Goal: Information Seeking & Learning: Learn about a topic

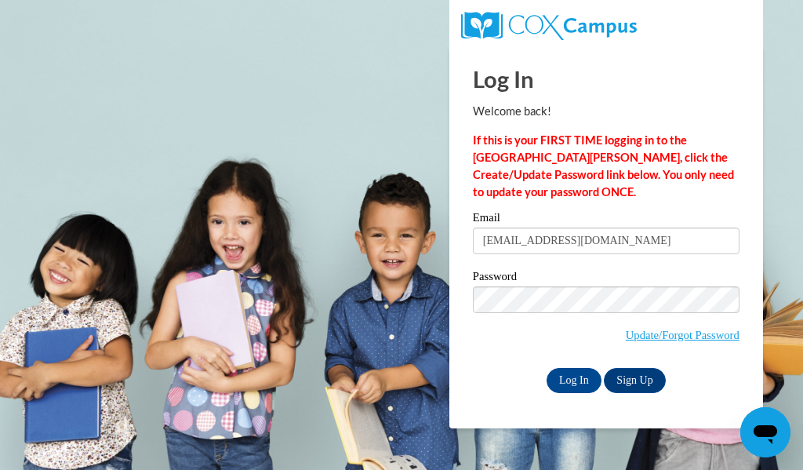
type input "haujenna@kmsd.edu"
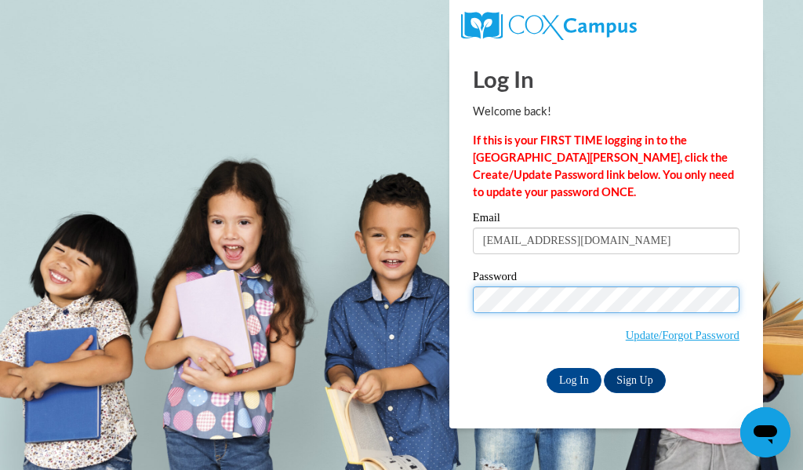
click at [547, 368] on input "Log In" at bounding box center [574, 380] width 55 height 25
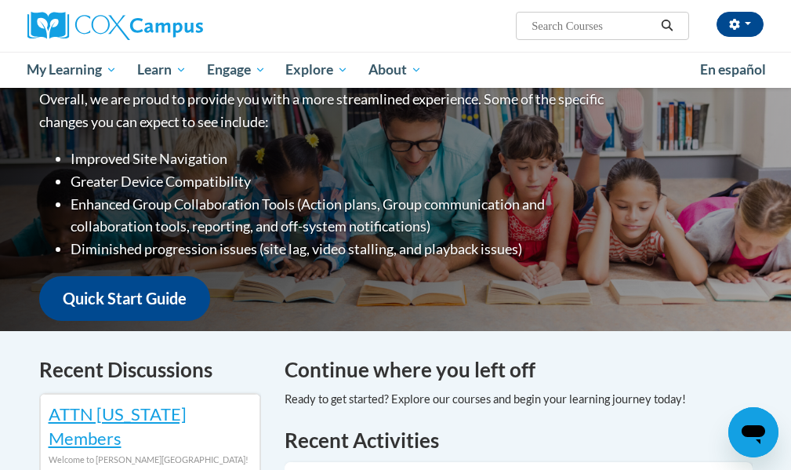
scroll to position [392, 0]
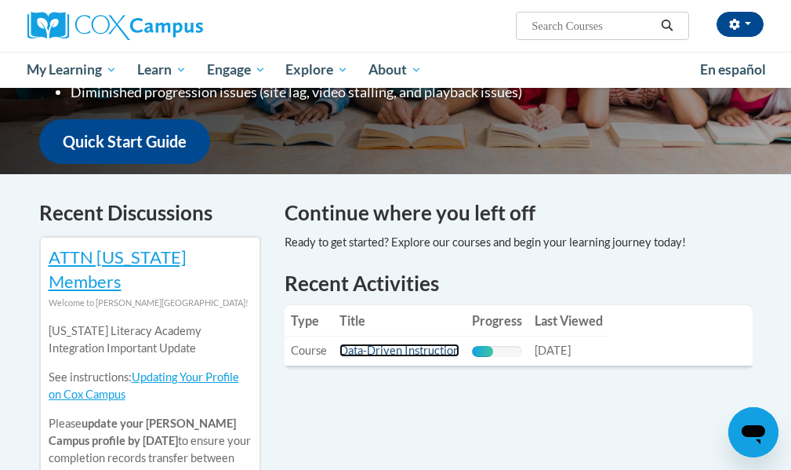
click at [378, 343] on link "Data-Driven Instruction" at bounding box center [400, 349] width 120 height 13
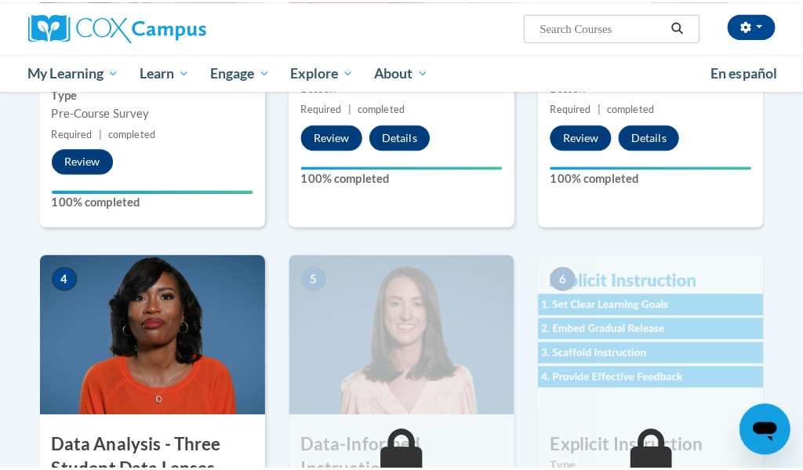
scroll to position [706, 0]
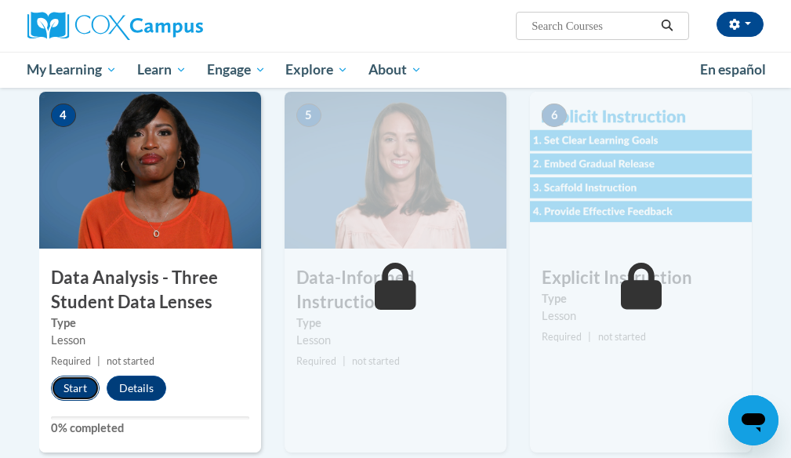
click at [74, 389] on button "Start" at bounding box center [75, 388] width 49 height 25
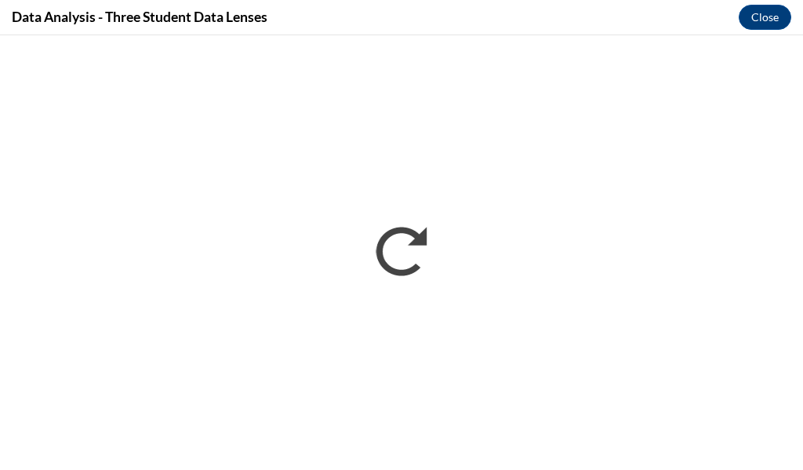
scroll to position [0, 0]
click at [589, 24] on div "Data Analysis - Three Student Data Lenses Close" at bounding box center [401, 17] width 803 height 35
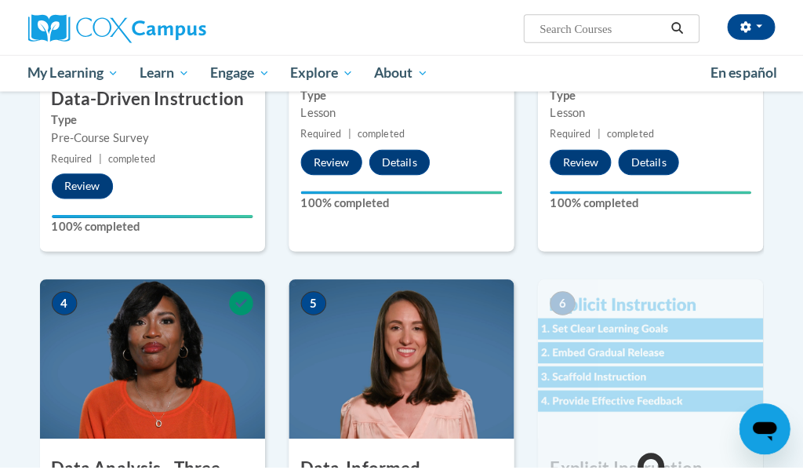
scroll to position [838, 0]
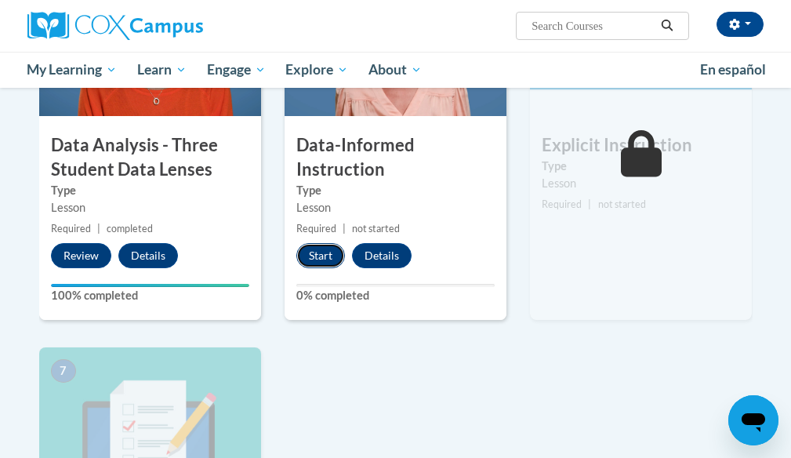
click at [316, 257] on button "Start" at bounding box center [320, 255] width 49 height 25
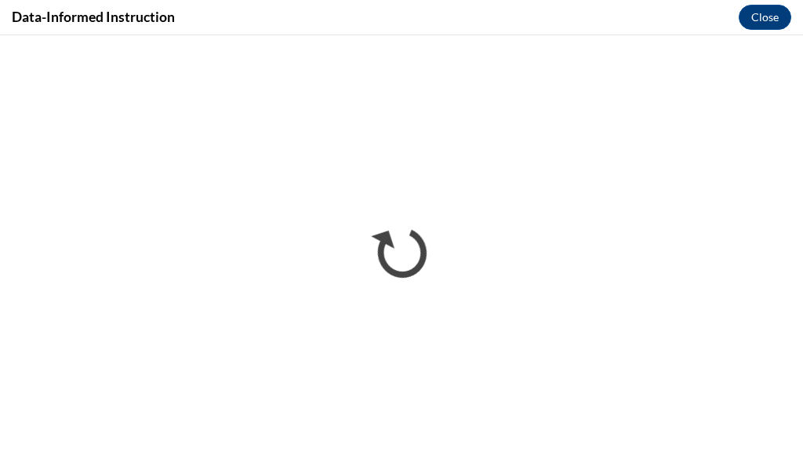
scroll to position [0, 0]
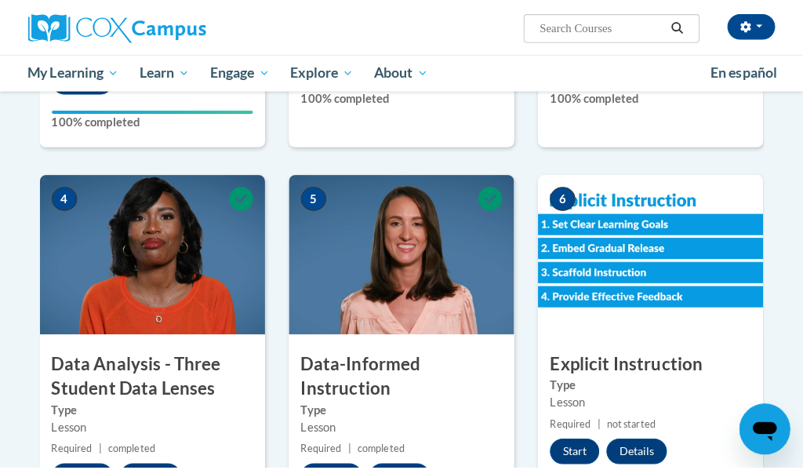
scroll to position [706, 0]
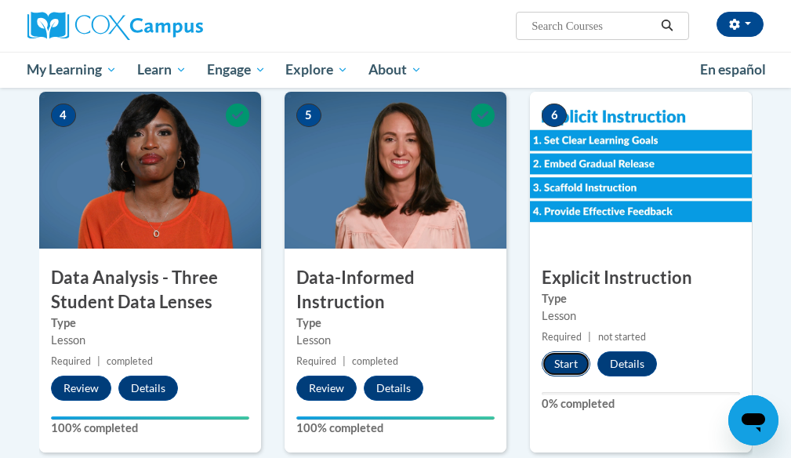
click at [556, 367] on button "Start" at bounding box center [566, 363] width 49 height 25
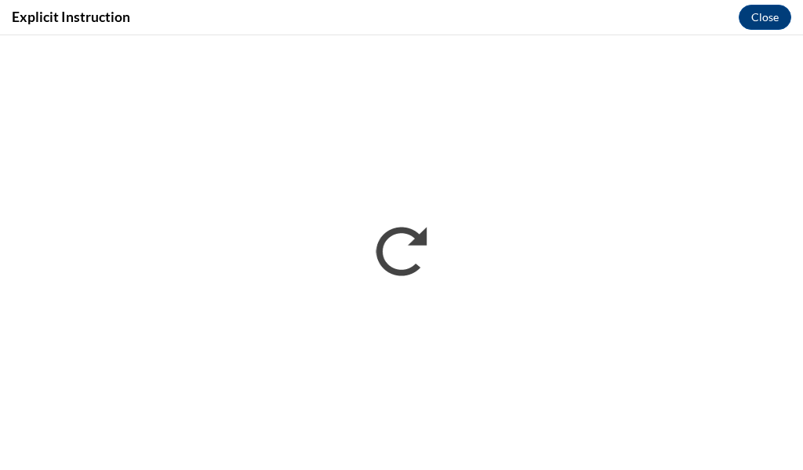
scroll to position [0, 0]
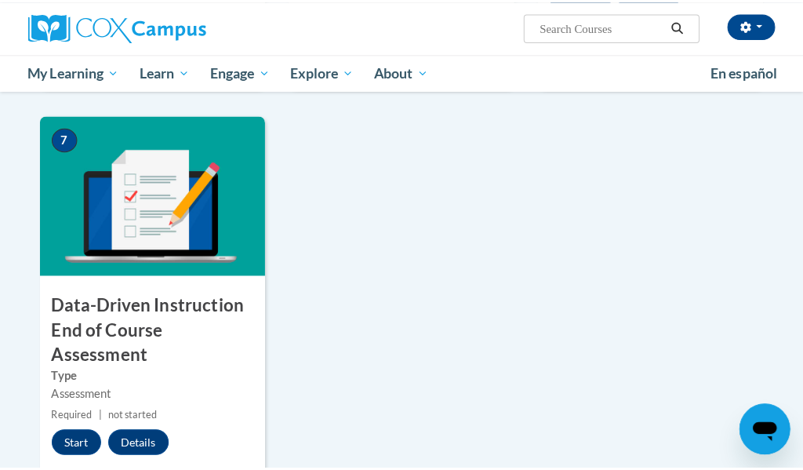
scroll to position [1152, 0]
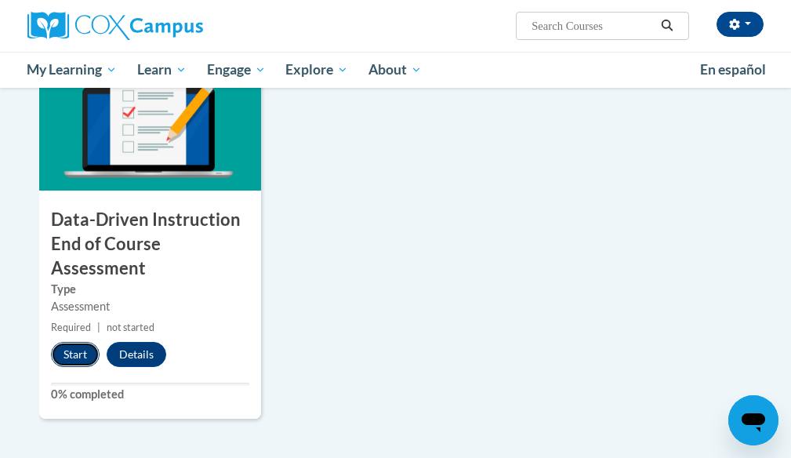
click at [75, 351] on button "Start" at bounding box center [75, 354] width 49 height 25
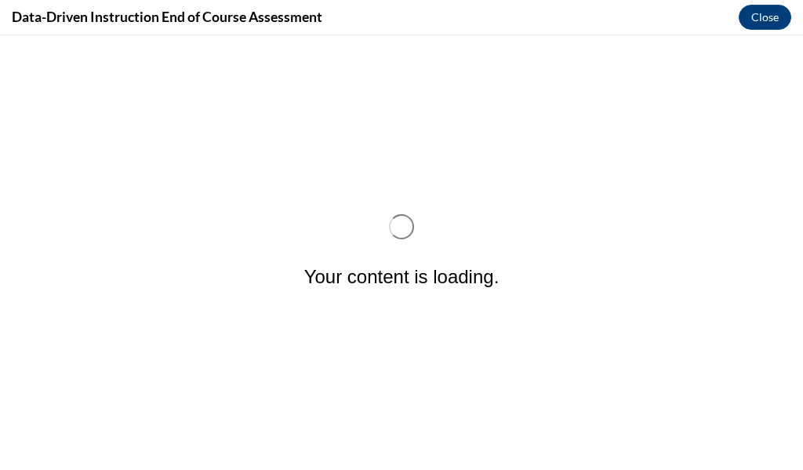
scroll to position [0, 0]
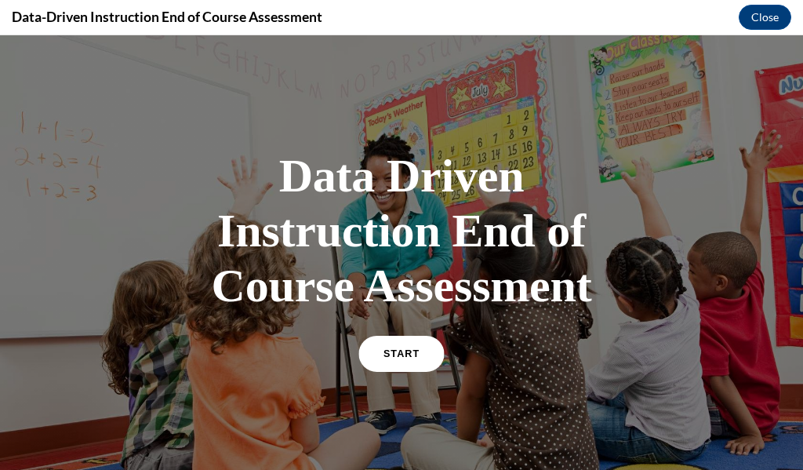
click at [396, 355] on span "START" at bounding box center [401, 354] width 36 height 12
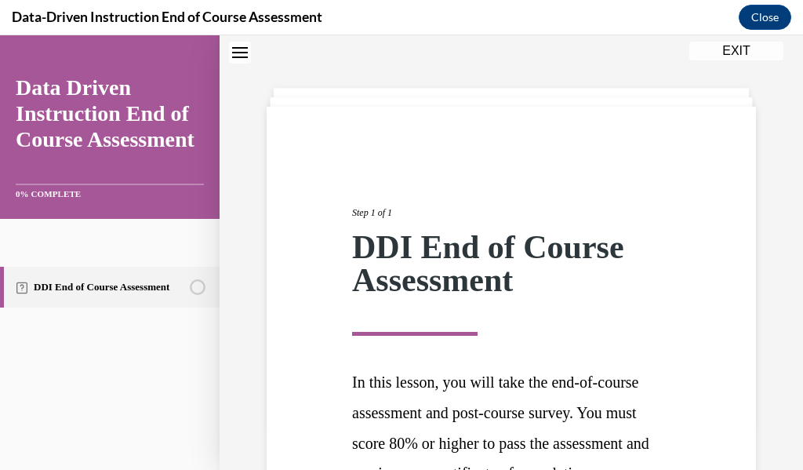
scroll to position [255, 0]
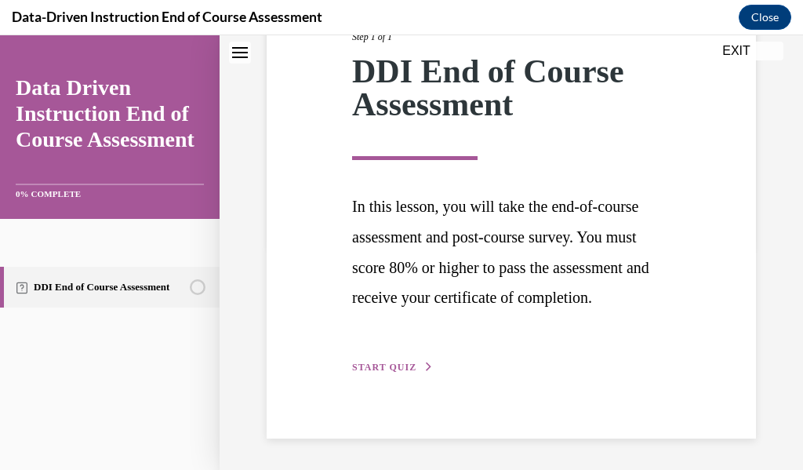
click at [387, 365] on button "START QUIZ" at bounding box center [393, 367] width 82 height 14
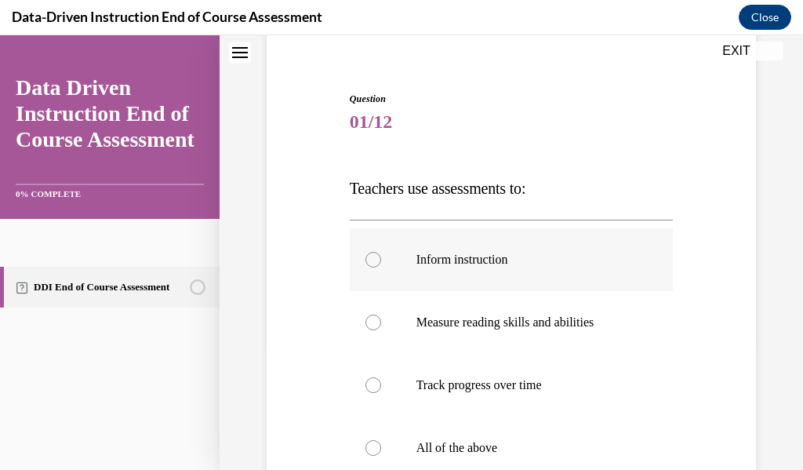
scroll to position [205, 0]
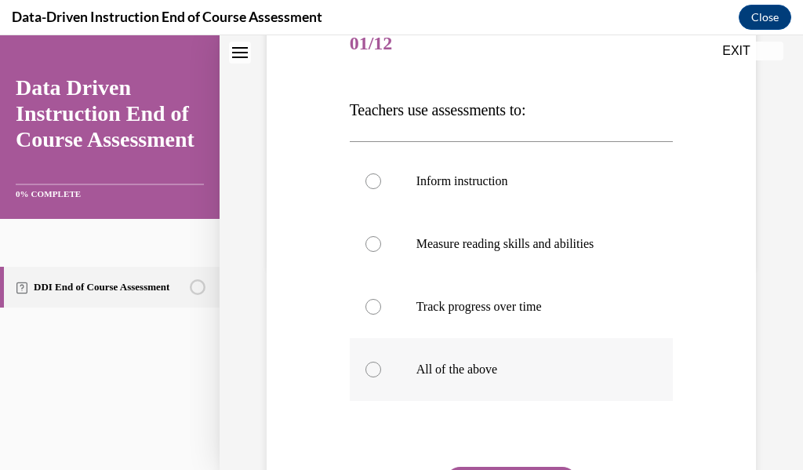
click at [369, 370] on div at bounding box center [373, 370] width 16 height 16
click at [369, 370] on input "All of the above" at bounding box center [373, 370] width 16 height 16
radio input "true"
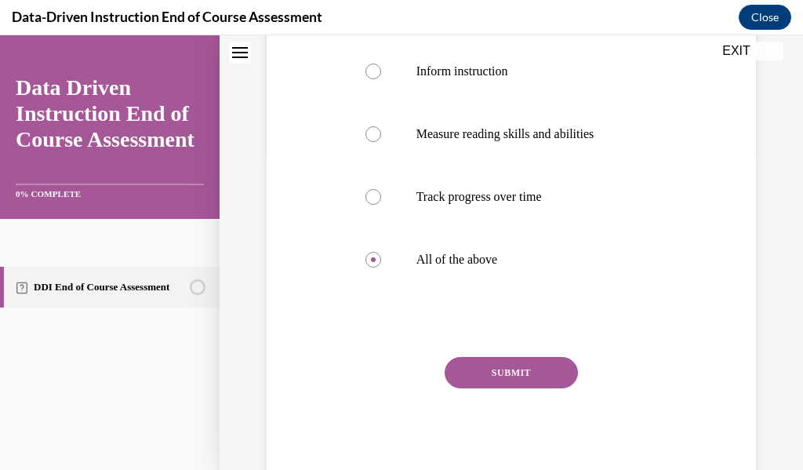
click at [480, 366] on button "SUBMIT" at bounding box center [511, 372] width 133 height 31
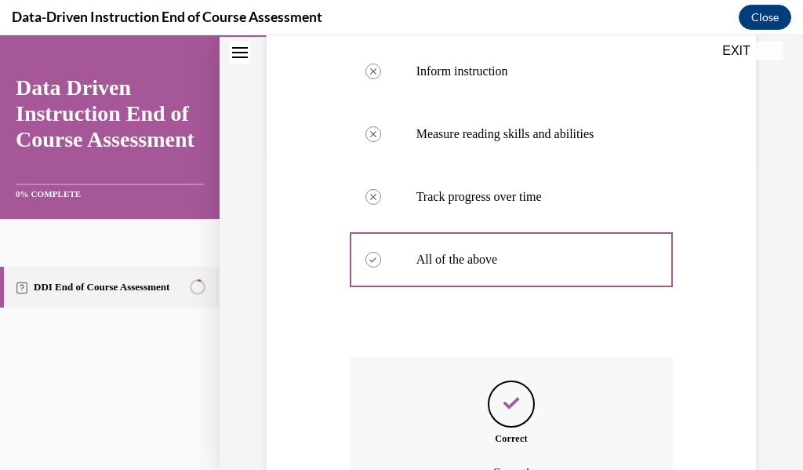
scroll to position [489, 0]
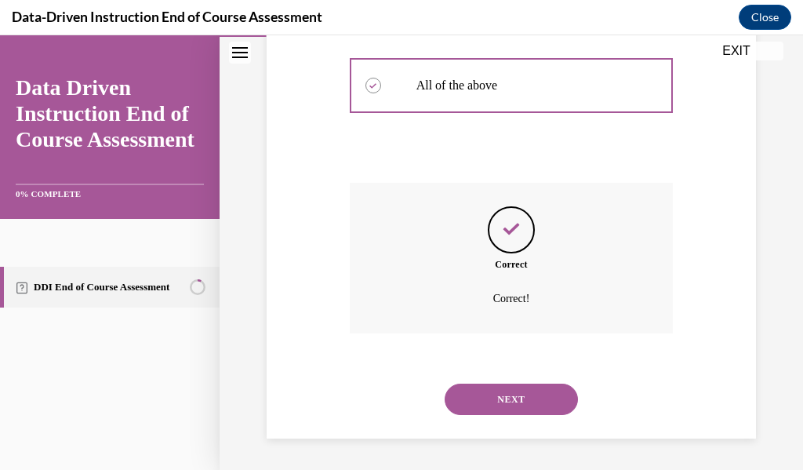
click at [487, 398] on button "NEXT" at bounding box center [511, 398] width 133 height 31
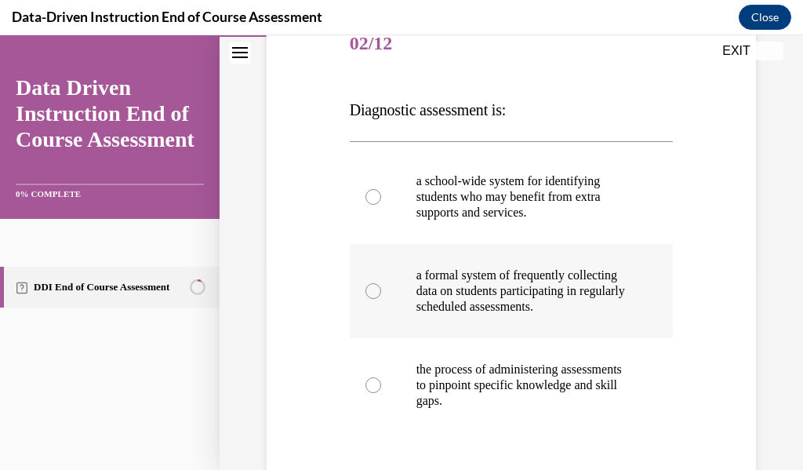
scroll to position [283, 0]
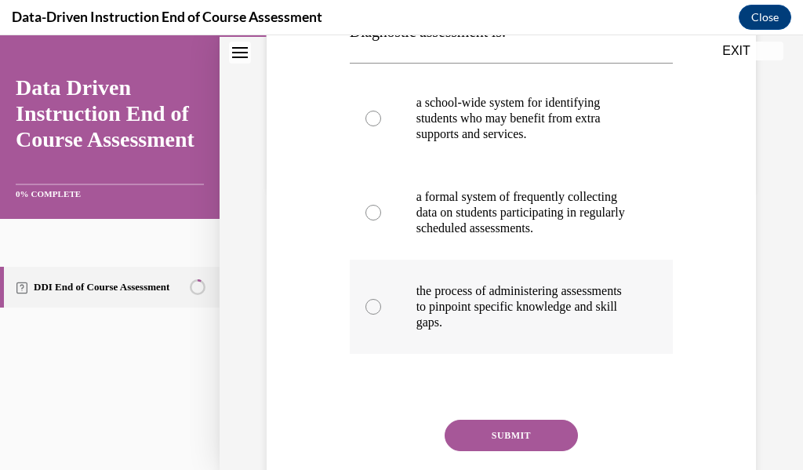
click at [481, 330] on p "the process of administering assessments to pinpoint specific knowledge and ski…" at bounding box center [525, 306] width 218 height 47
click at [381, 314] on input "the process of administering assessments to pinpoint specific knowledge and ski…" at bounding box center [373, 307] width 16 height 16
radio input "true"
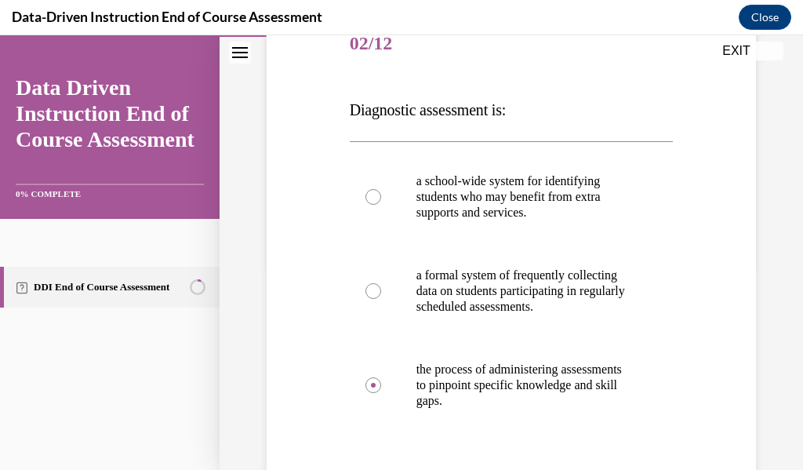
scroll to position [362, 0]
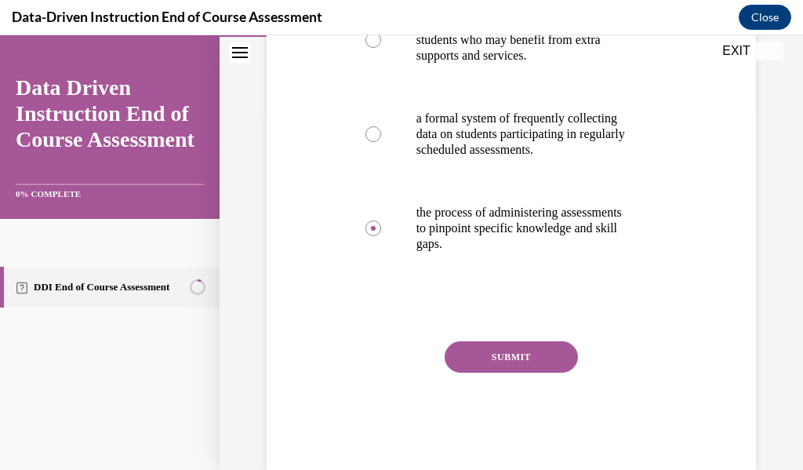
click at [542, 373] on button "SUBMIT" at bounding box center [511, 356] width 133 height 31
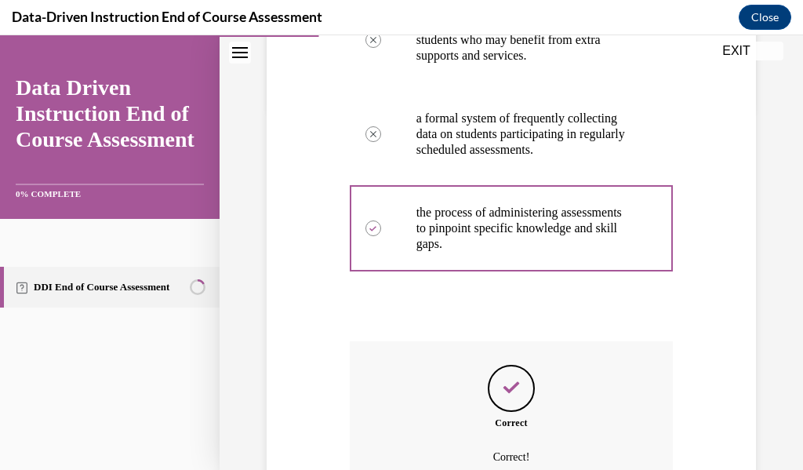
scroll to position [518, 0]
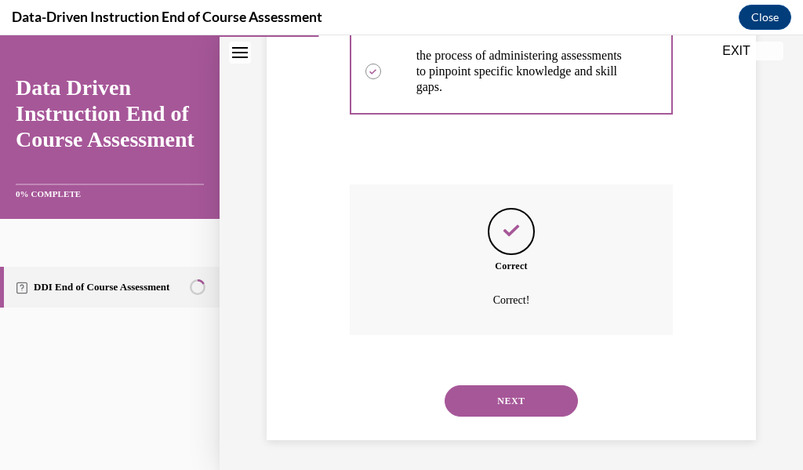
click at [530, 416] on button "NEXT" at bounding box center [511, 400] width 133 height 31
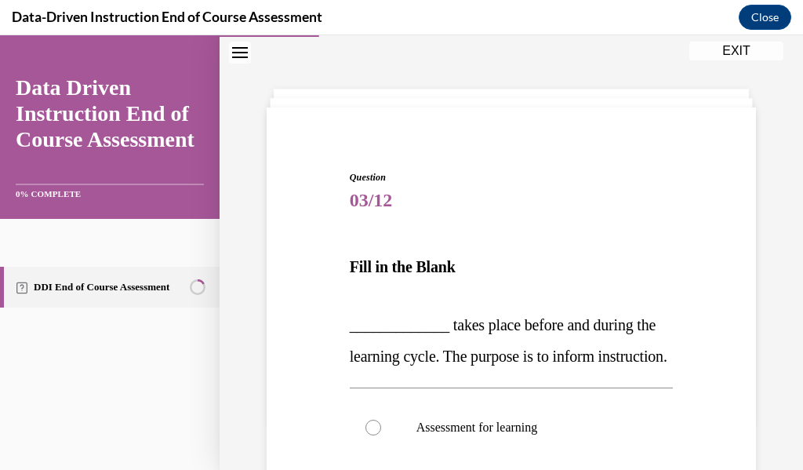
scroll to position [205, 0]
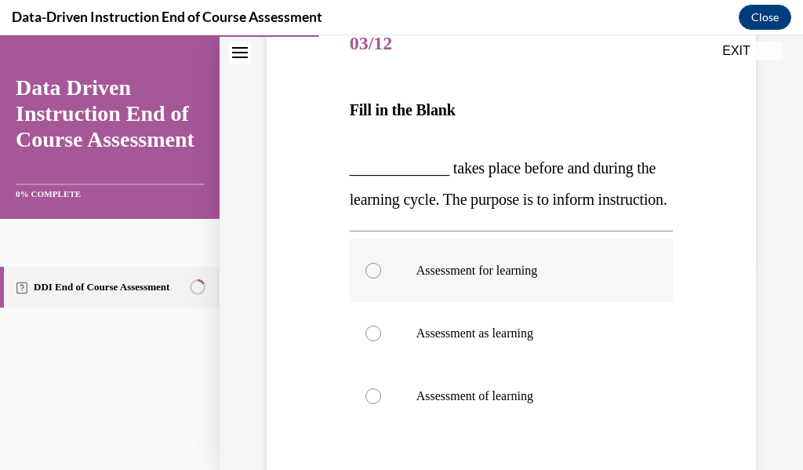
click at [413, 298] on label "Assessment for learning" at bounding box center [512, 270] width 324 height 63
click at [381, 278] on input "Assessment for learning" at bounding box center [373, 271] width 16 height 16
radio input "true"
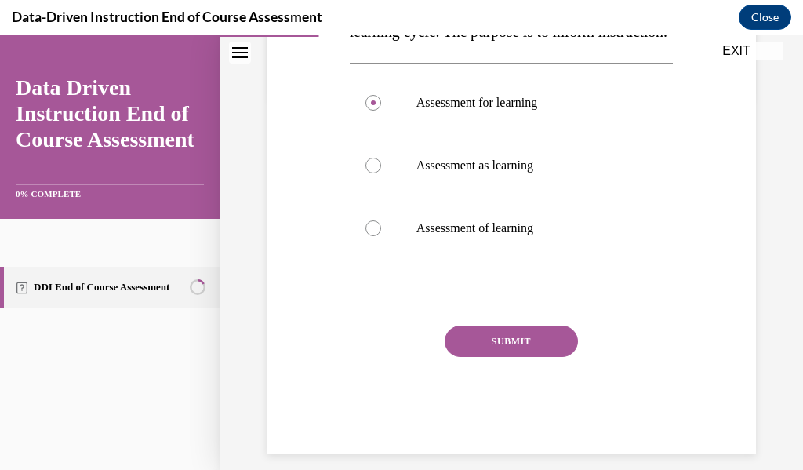
click at [488, 357] on button "SUBMIT" at bounding box center [511, 340] width 133 height 31
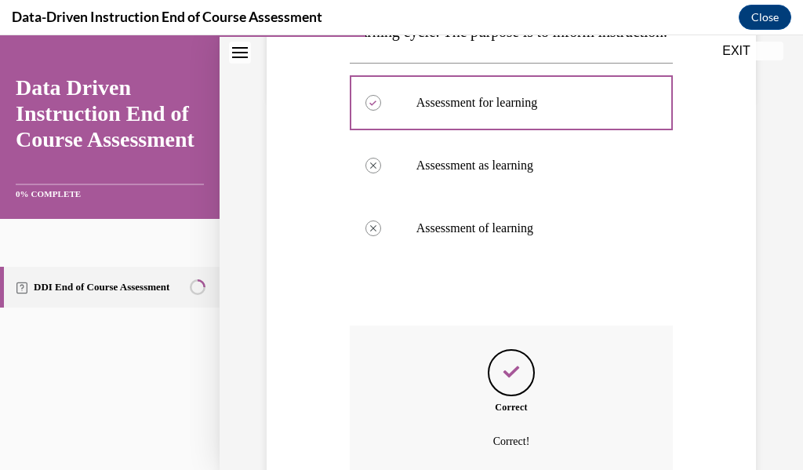
scroll to position [529, 0]
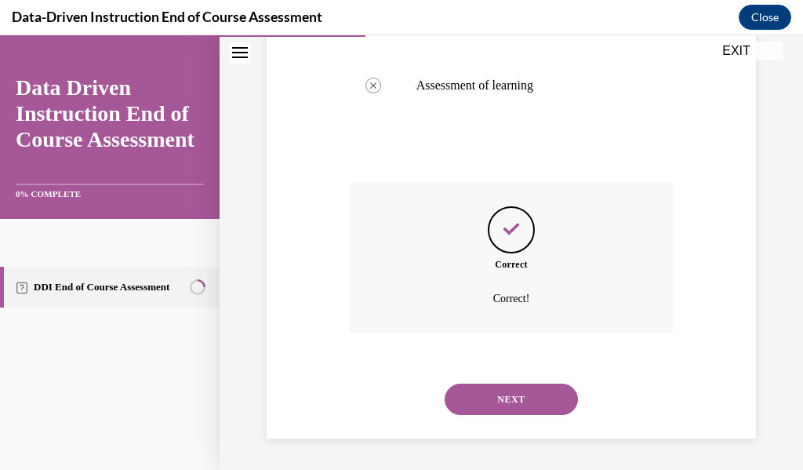
click at [525, 415] on button "NEXT" at bounding box center [511, 398] width 133 height 31
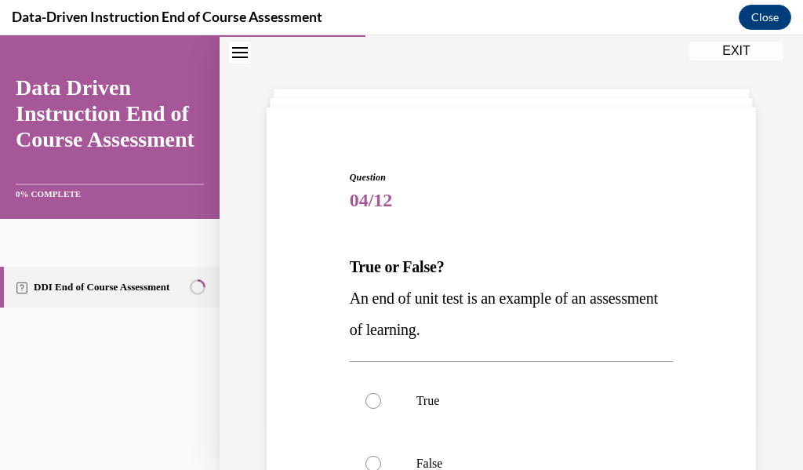
scroll to position [205, 0]
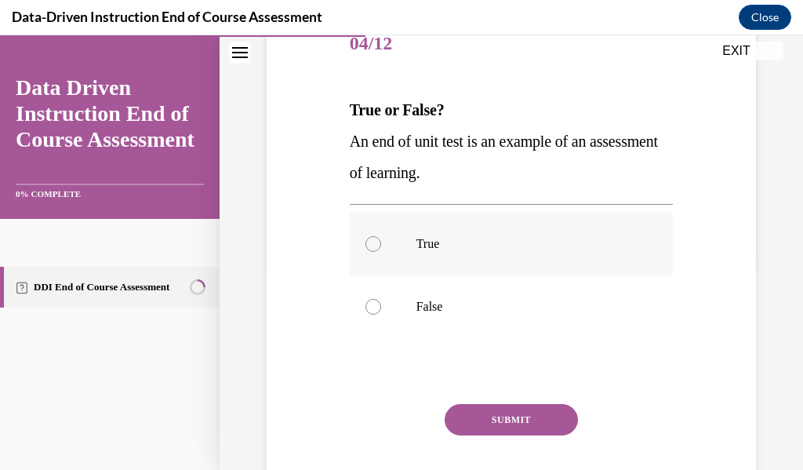
click at [372, 245] on div at bounding box center [373, 244] width 16 height 16
click at [372, 245] on input "True" at bounding box center [373, 244] width 16 height 16
radio input "true"
click at [474, 423] on button "SUBMIT" at bounding box center [511, 419] width 133 height 31
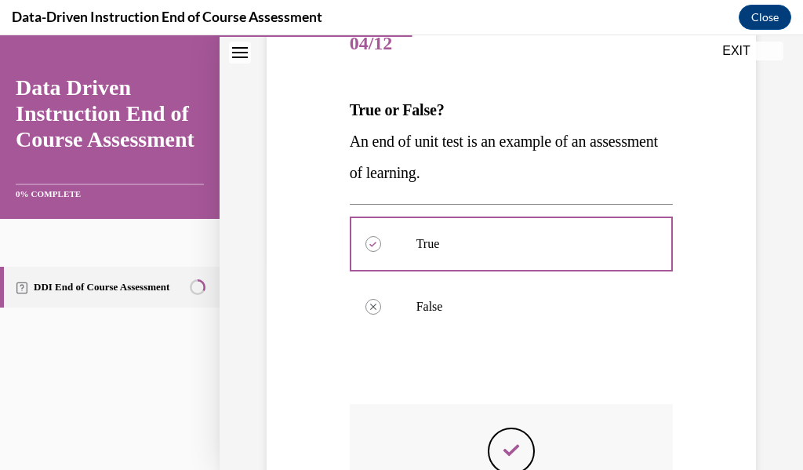
scroll to position [362, 0]
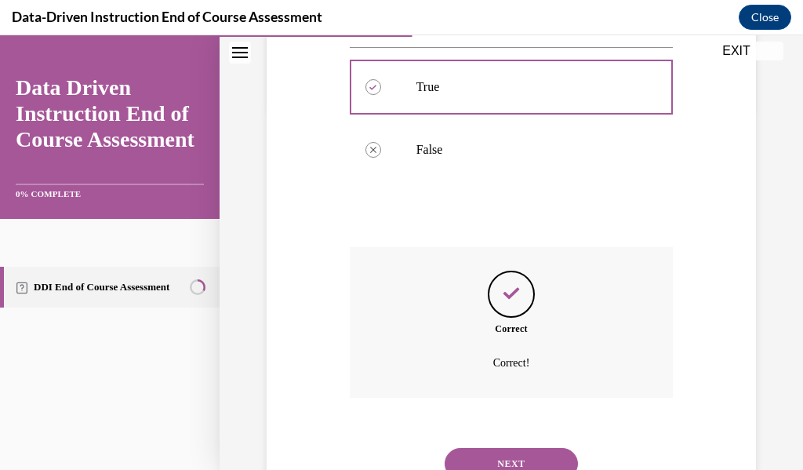
click at [496, 455] on button "NEXT" at bounding box center [511, 463] width 133 height 31
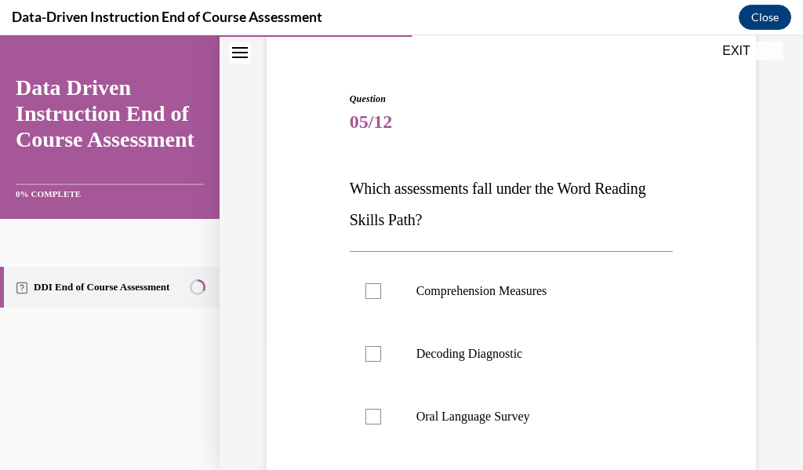
scroll to position [205, 0]
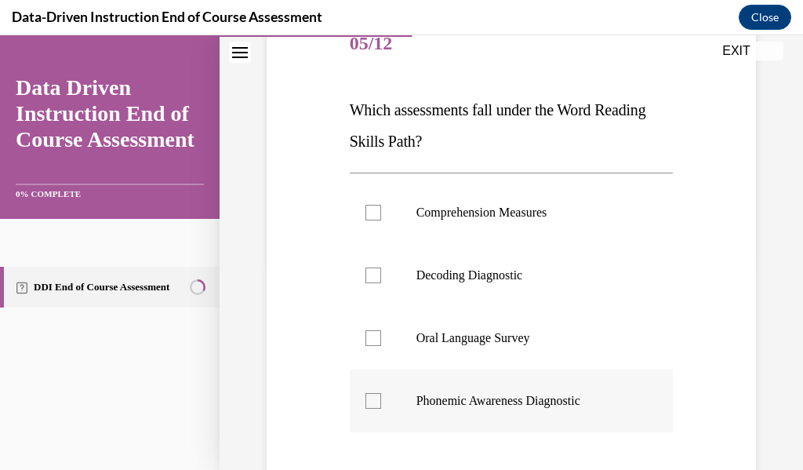
click at [376, 404] on div at bounding box center [373, 401] width 16 height 16
click at [376, 404] on input "Phonemic Awareness Diagnostic" at bounding box center [373, 401] width 16 height 16
checkbox input "true"
click at [370, 271] on div at bounding box center [373, 275] width 16 height 16
click at [370, 271] on input "Decoding Diagnostic" at bounding box center [373, 275] width 16 height 16
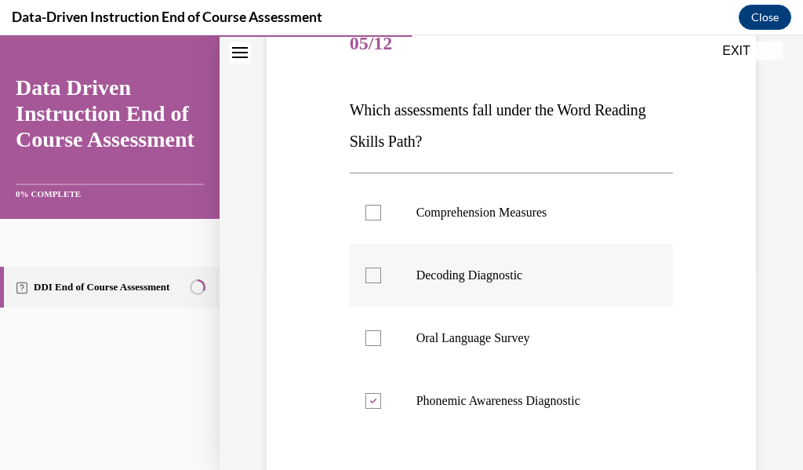
checkbox input "true"
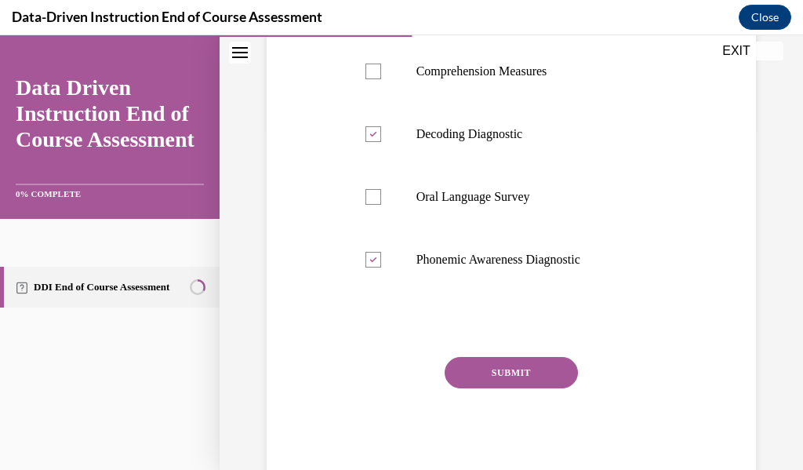
click at [468, 377] on button "SUBMIT" at bounding box center [511, 372] width 133 height 31
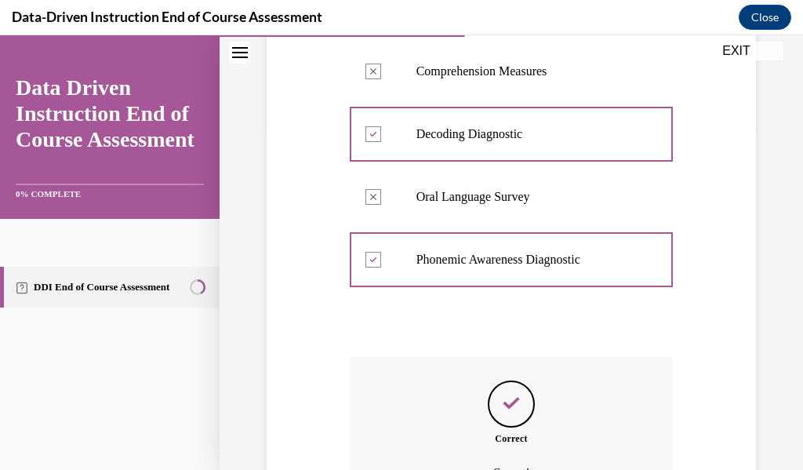
scroll to position [520, 0]
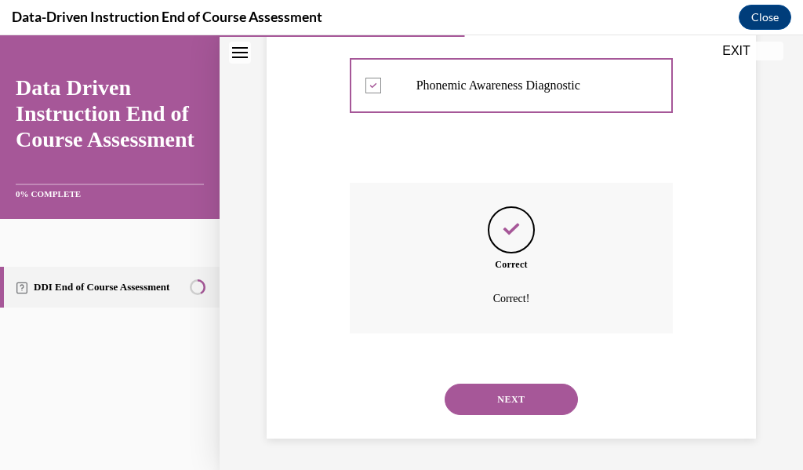
click at [471, 392] on button "NEXT" at bounding box center [511, 398] width 133 height 31
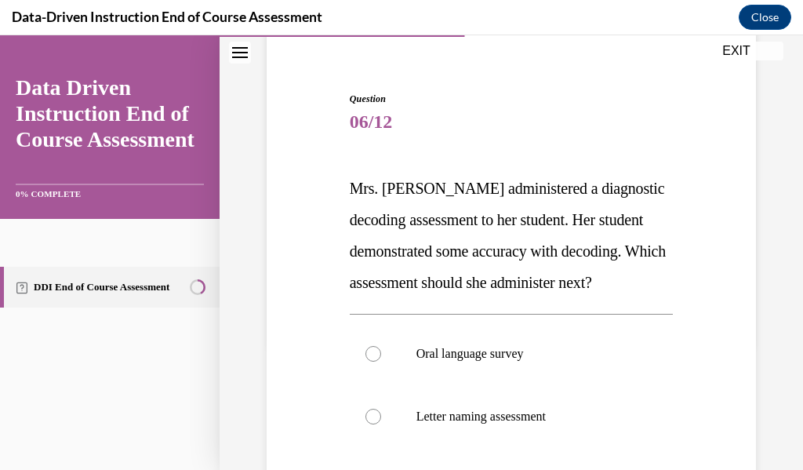
scroll to position [283, 0]
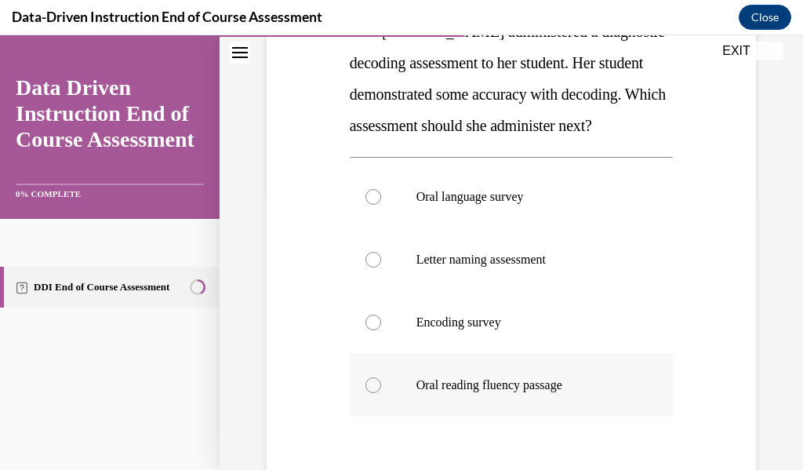
click at [422, 407] on label "Oral reading fluency passage" at bounding box center [512, 385] width 324 height 63
click at [381, 393] on input "Oral reading fluency passage" at bounding box center [373, 385] width 16 height 16
radio input "true"
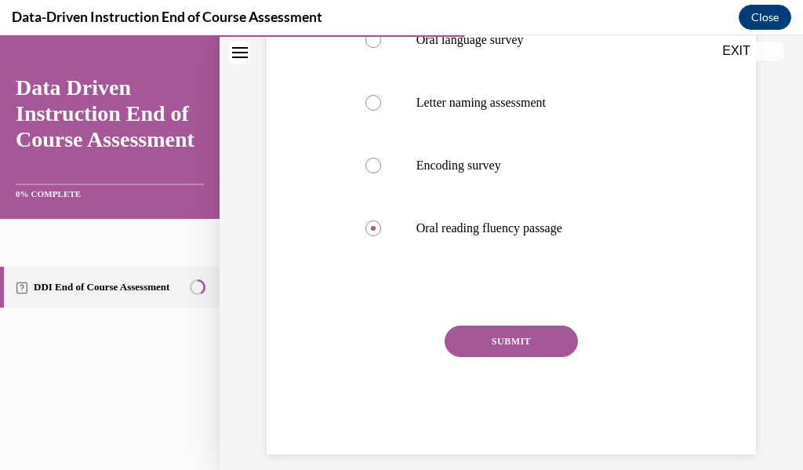
click at [489, 357] on button "SUBMIT" at bounding box center [511, 340] width 133 height 31
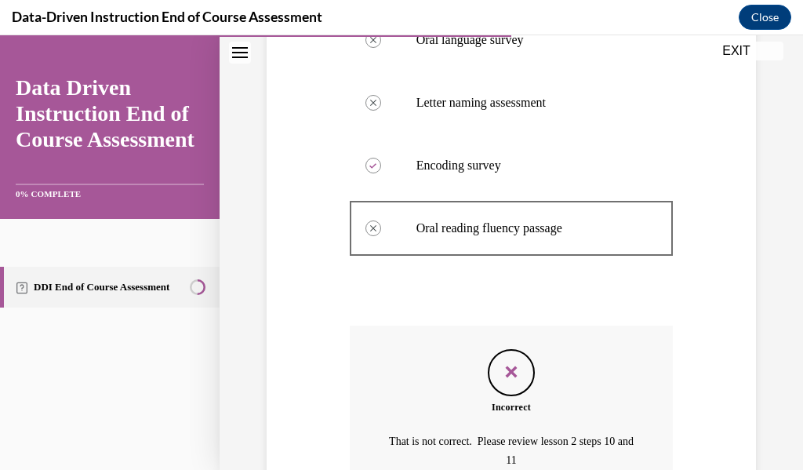
scroll to position [633, 0]
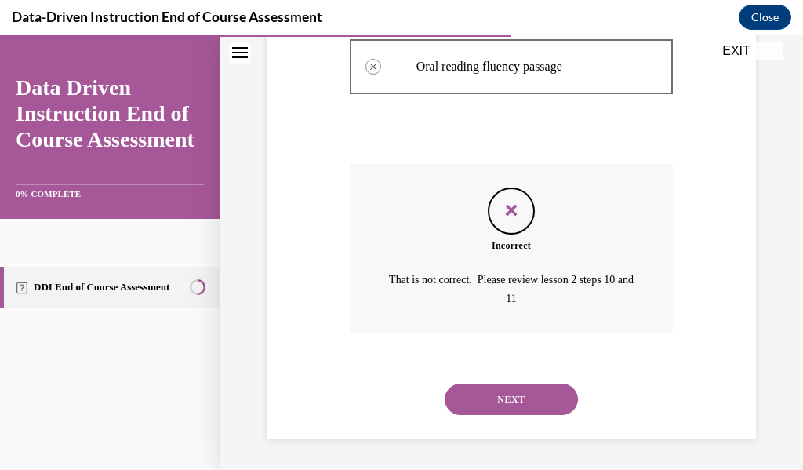
click at [499, 393] on button "NEXT" at bounding box center [511, 398] width 133 height 31
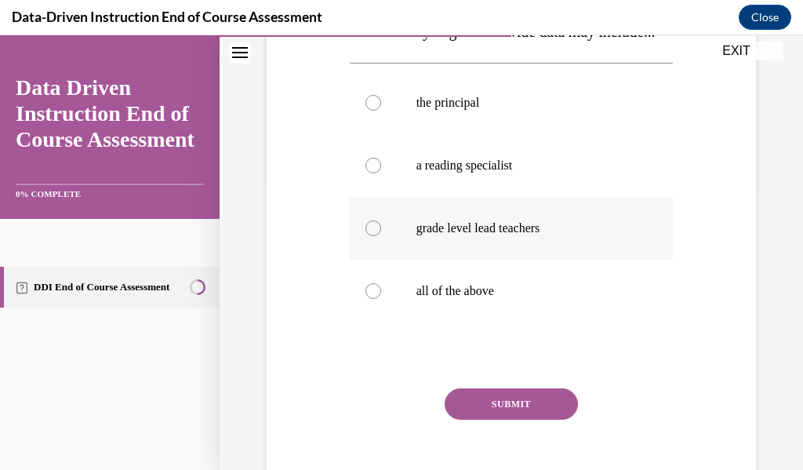
scroll to position [205, 0]
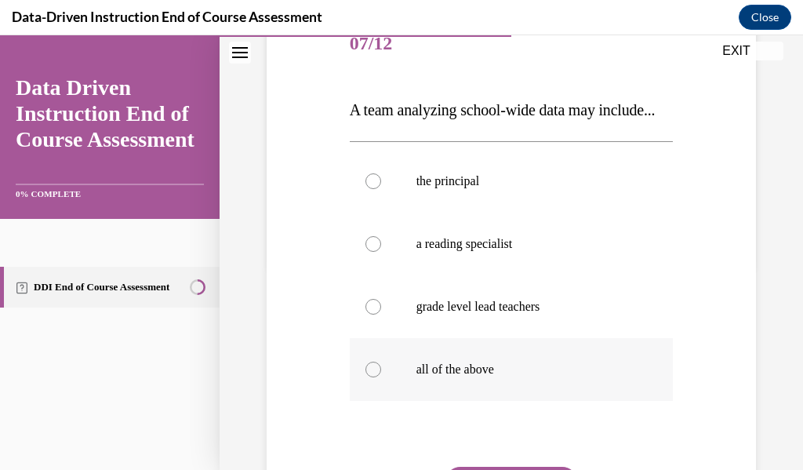
click at [478, 377] on p "all of the above" at bounding box center [525, 370] width 218 height 16
click at [381, 377] on input "all of the above" at bounding box center [373, 370] width 16 height 16
radio input "true"
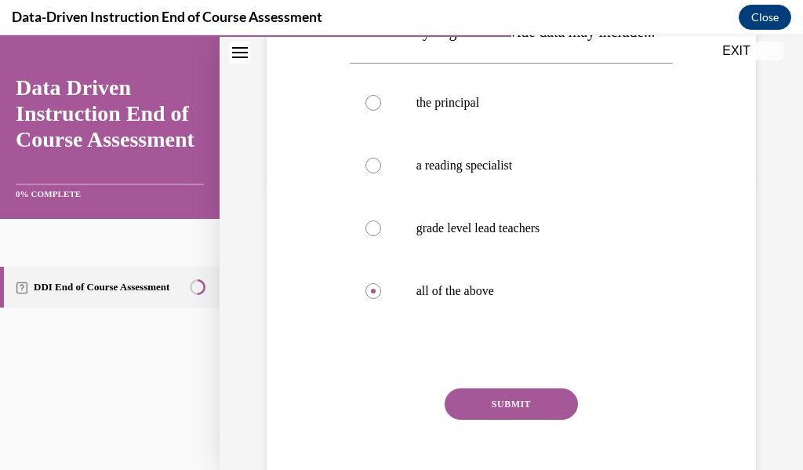
scroll to position [346, 0]
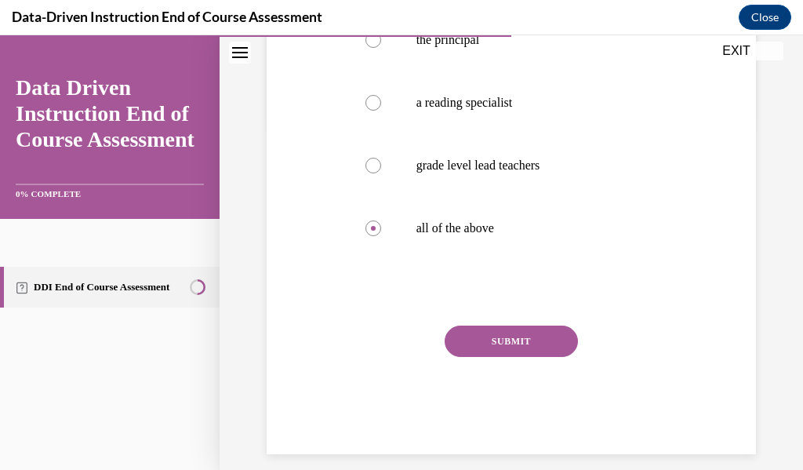
click at [522, 357] on button "SUBMIT" at bounding box center [511, 340] width 133 height 31
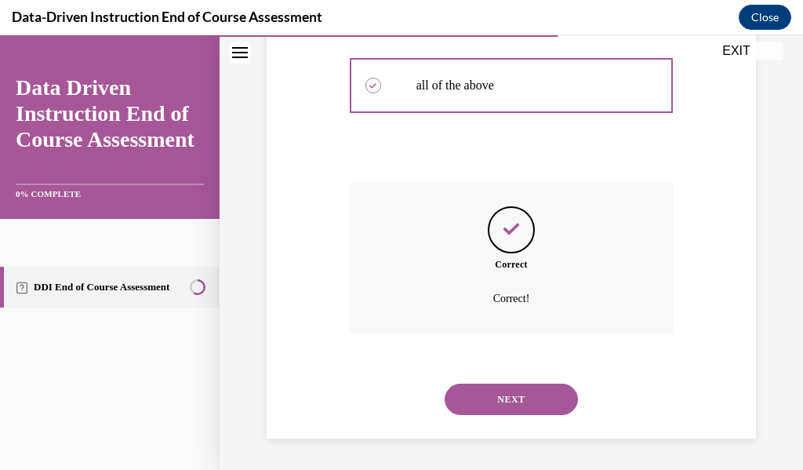
click at [511, 403] on button "NEXT" at bounding box center [511, 398] width 133 height 31
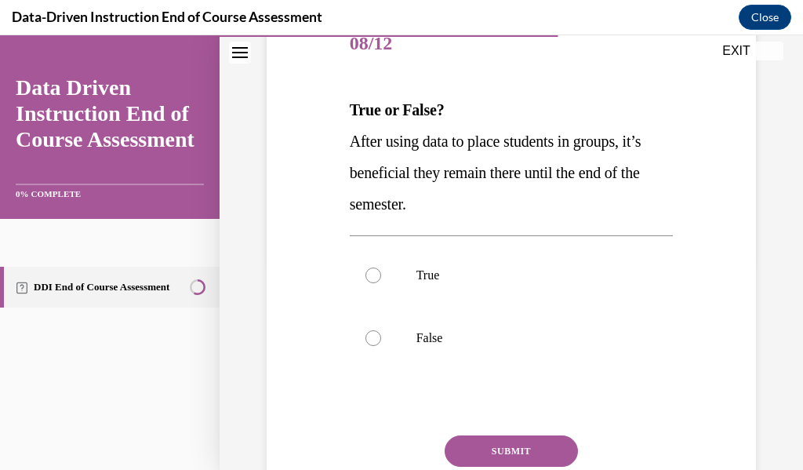
scroll to position [126, 0]
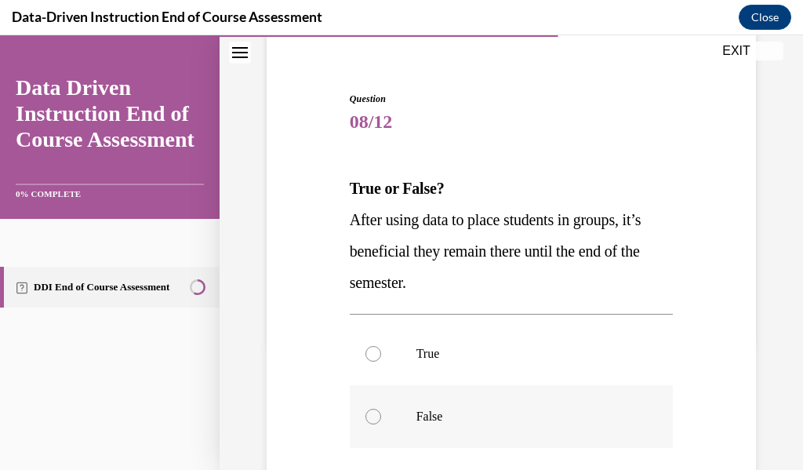
click at [369, 427] on label "False" at bounding box center [512, 416] width 324 height 63
click at [369, 424] on input "False" at bounding box center [373, 417] width 16 height 16
radio input "true"
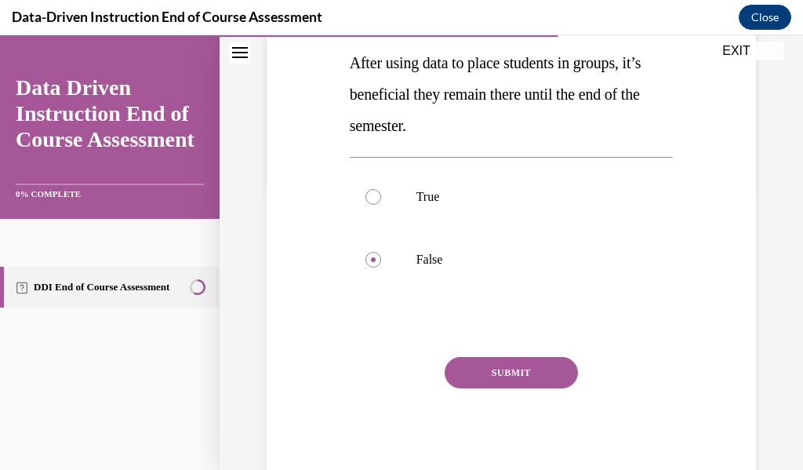
click at [497, 369] on button "SUBMIT" at bounding box center [511, 372] width 133 height 31
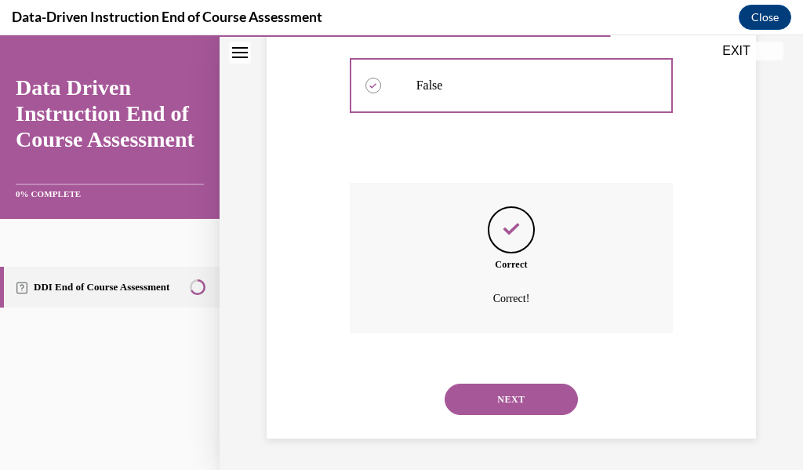
click at [514, 385] on button "NEXT" at bounding box center [511, 398] width 133 height 31
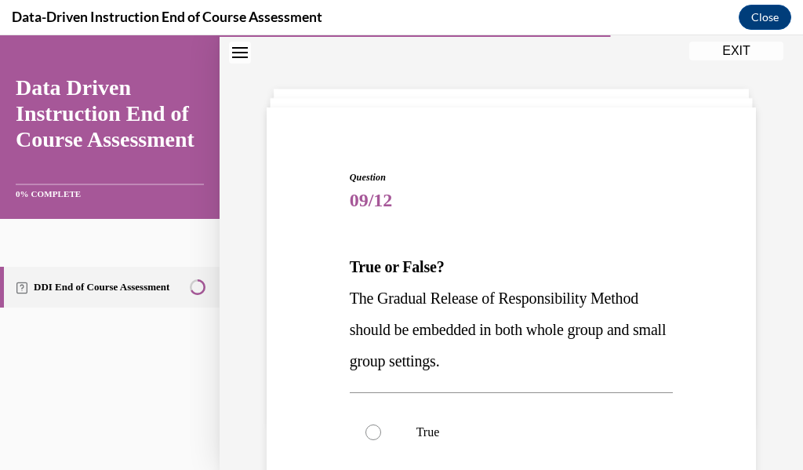
scroll to position [126, 0]
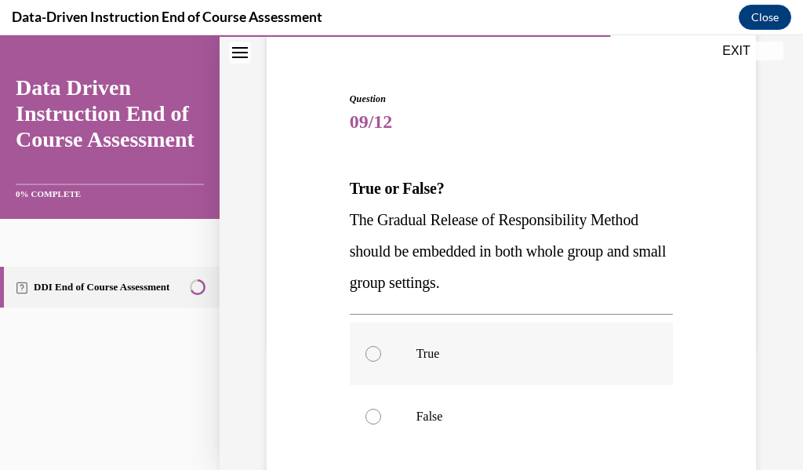
click at [408, 344] on label "True" at bounding box center [512, 353] width 324 height 63
click at [381, 346] on input "True" at bounding box center [373, 354] width 16 height 16
radio input "true"
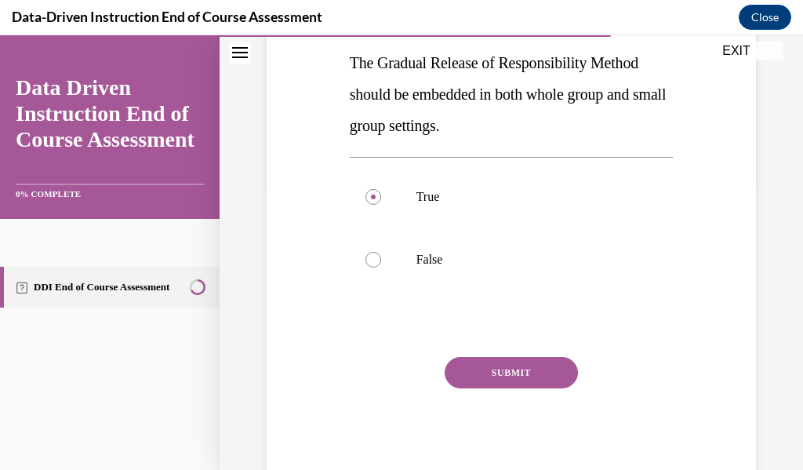
click at [488, 369] on button "SUBMIT" at bounding box center [511, 372] width 133 height 31
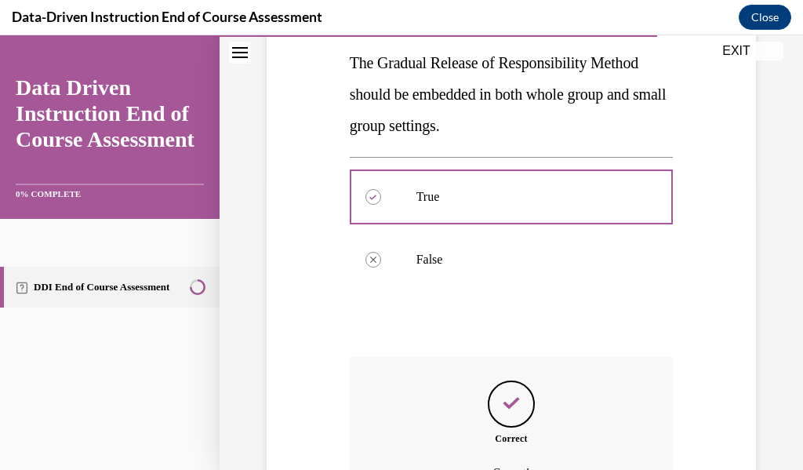
scroll to position [440, 0]
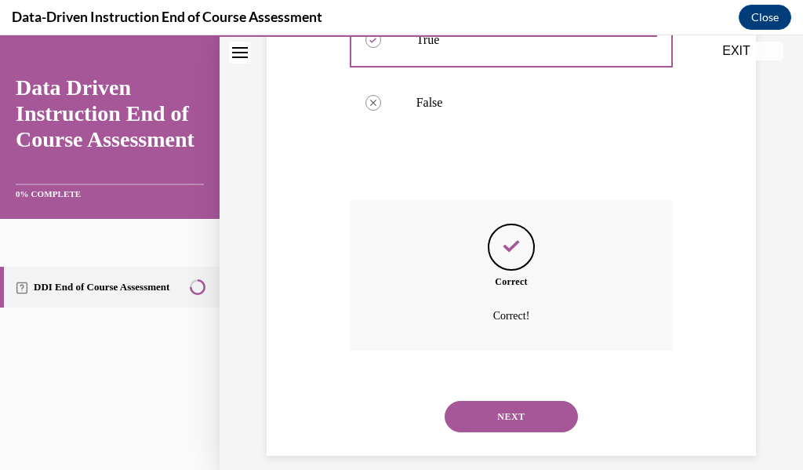
click at [486, 415] on button "NEXT" at bounding box center [511, 416] width 133 height 31
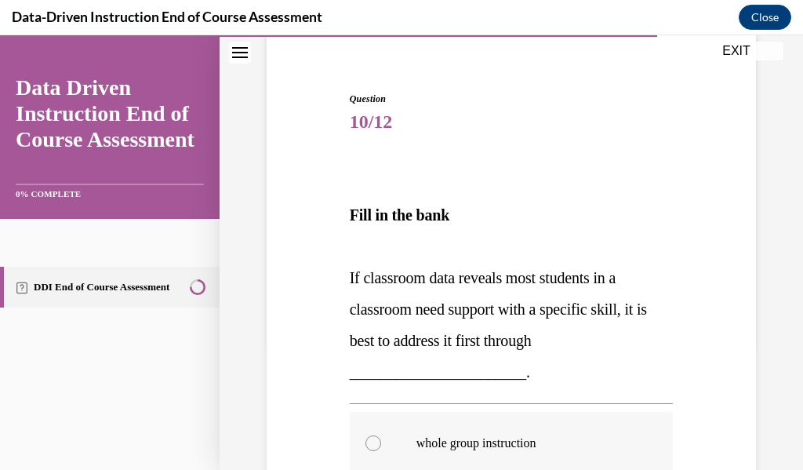
scroll to position [205, 0]
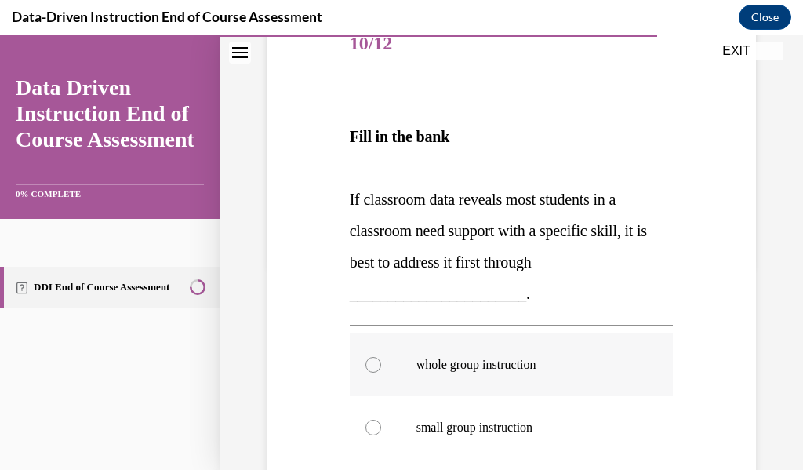
click at [513, 363] on p "whole group instruction" at bounding box center [525, 365] width 218 height 16
click at [381, 363] on input "whole group instruction" at bounding box center [373, 365] width 16 height 16
radio input "true"
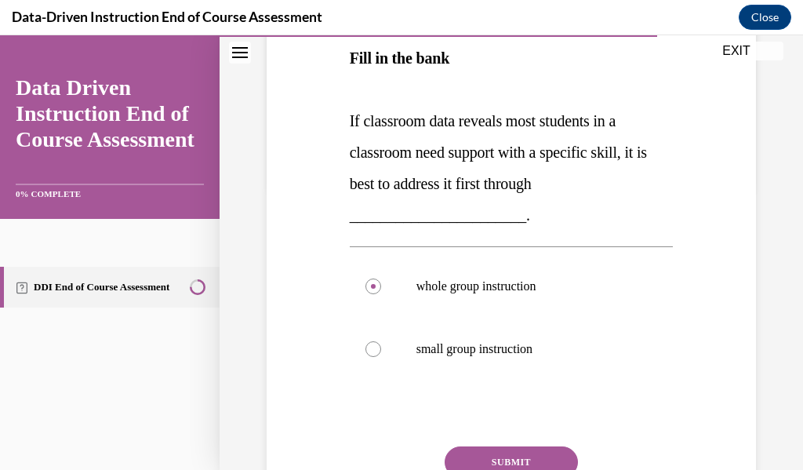
click at [548, 456] on button "SUBMIT" at bounding box center [511, 461] width 133 height 31
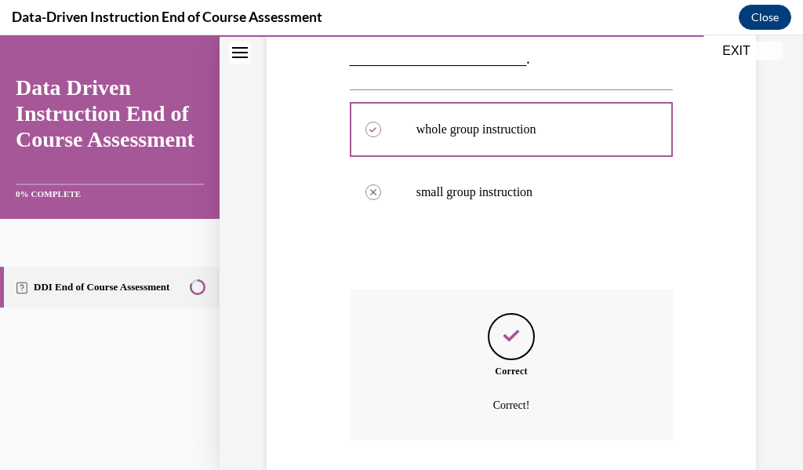
scroll to position [547, 0]
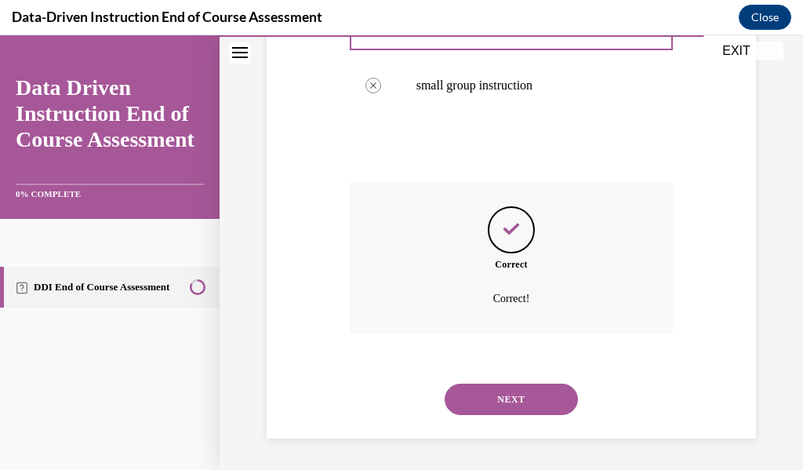
click at [533, 394] on button "NEXT" at bounding box center [511, 398] width 133 height 31
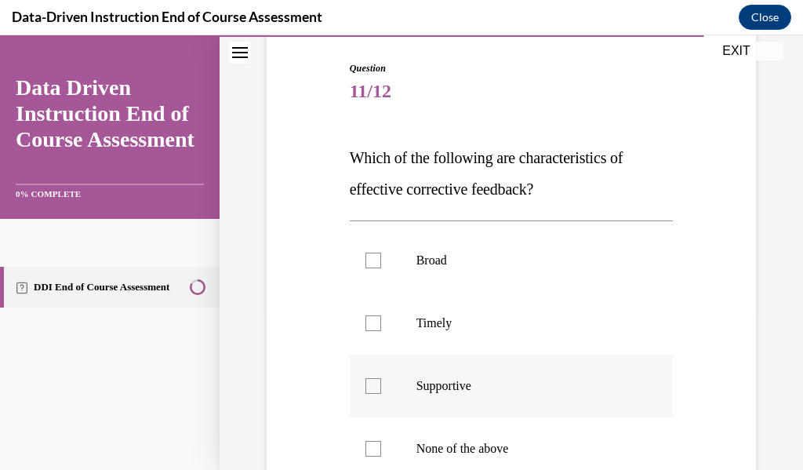
scroll to position [235, 0]
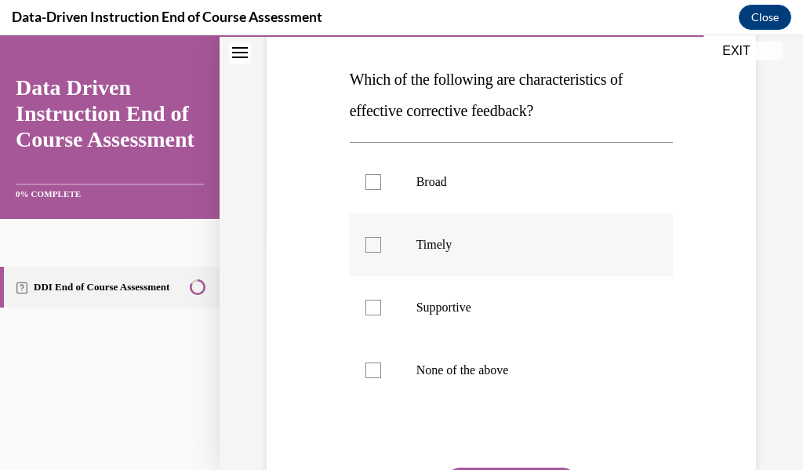
click at [370, 240] on div at bounding box center [373, 245] width 16 height 16
click at [370, 240] on input "Timely" at bounding box center [373, 245] width 16 height 16
checkbox input "true"
click at [373, 297] on label "Supportive" at bounding box center [512, 307] width 324 height 63
click at [373, 300] on input "Supportive" at bounding box center [373, 308] width 16 height 16
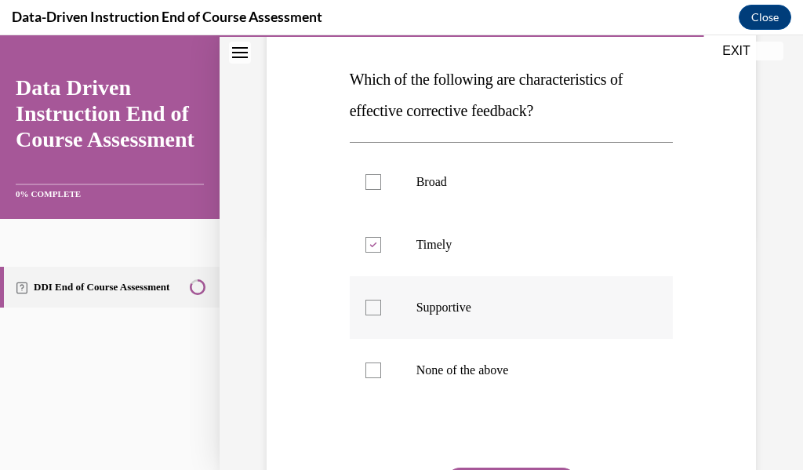
checkbox input "true"
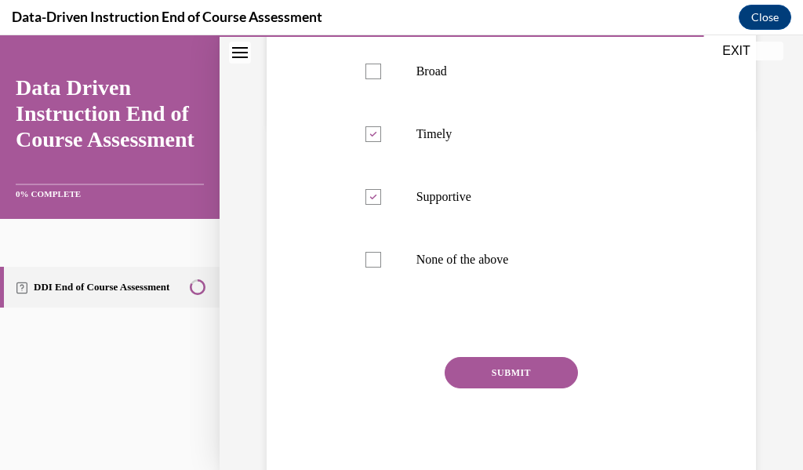
click at [489, 376] on button "SUBMIT" at bounding box center [511, 372] width 133 height 31
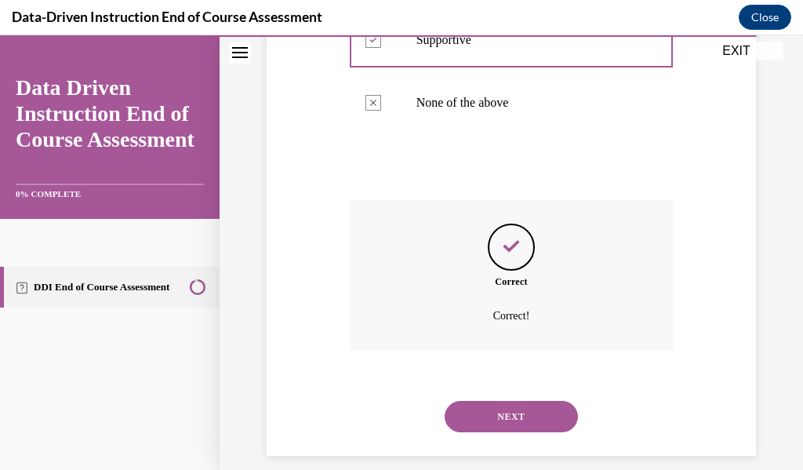
click at [508, 416] on button "NEXT" at bounding box center [511, 416] width 133 height 31
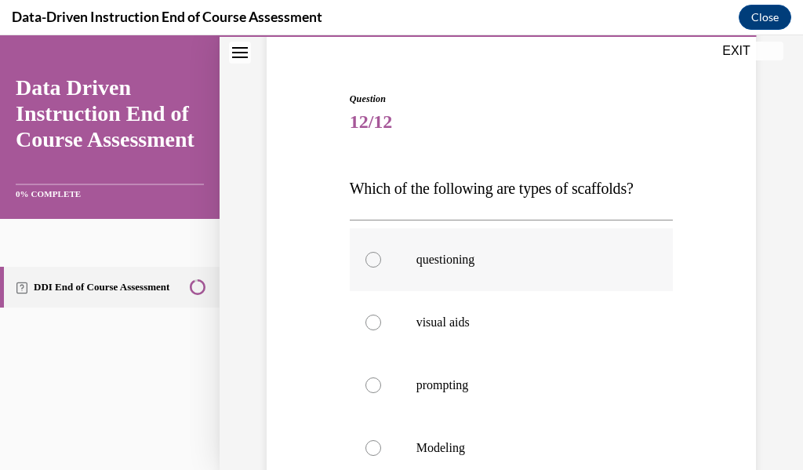
scroll to position [205, 0]
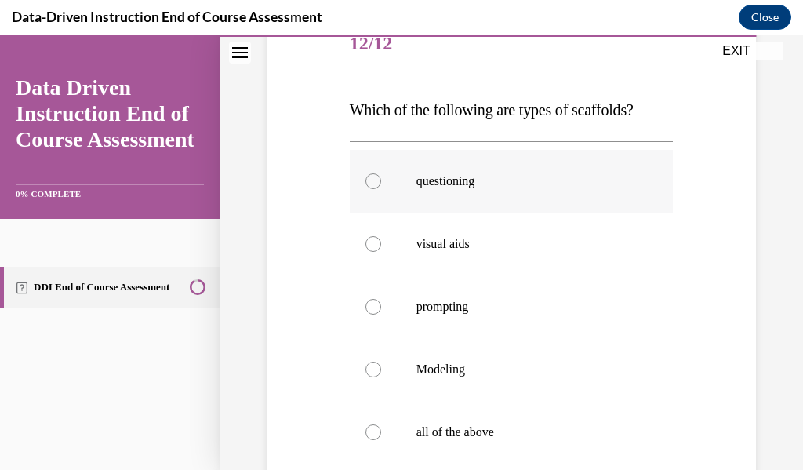
click at [368, 173] on label "questioning" at bounding box center [512, 181] width 324 height 63
click at [368, 173] on input "questioning" at bounding box center [373, 181] width 16 height 16
radio input "true"
click at [375, 429] on div at bounding box center [373, 432] width 16 height 16
click at [375, 429] on input "all of the above" at bounding box center [373, 432] width 16 height 16
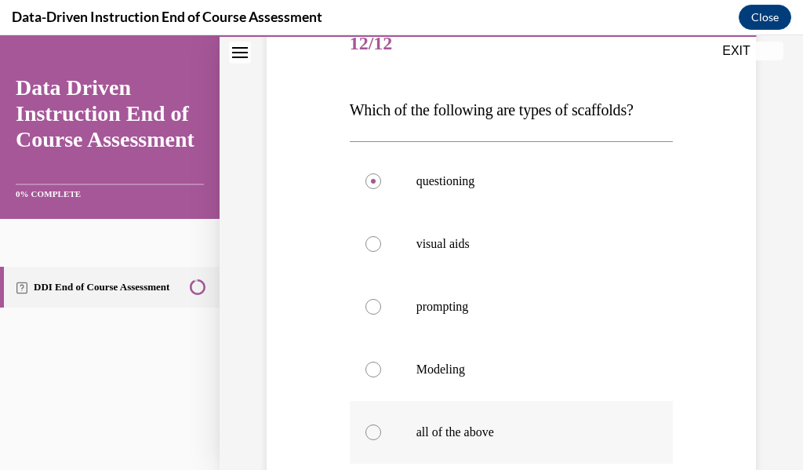
radio input "true"
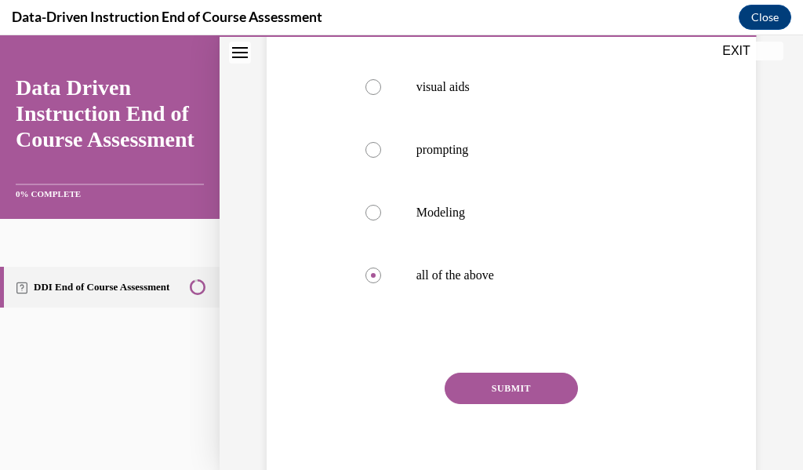
click at [544, 396] on button "SUBMIT" at bounding box center [511, 388] width 133 height 31
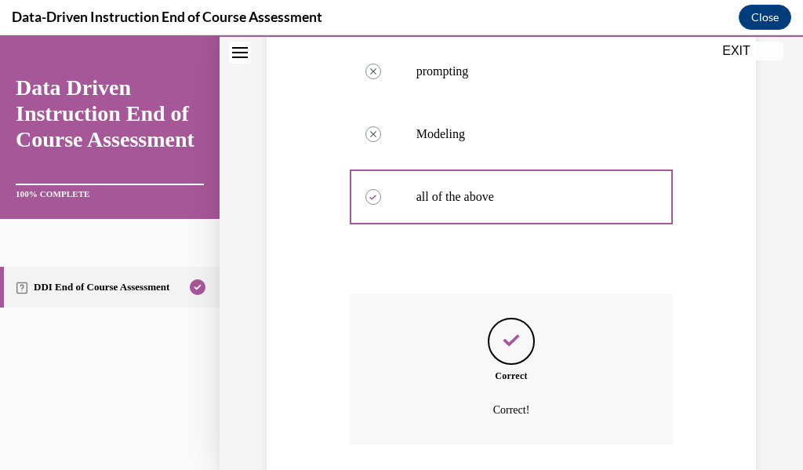
scroll to position [551, 0]
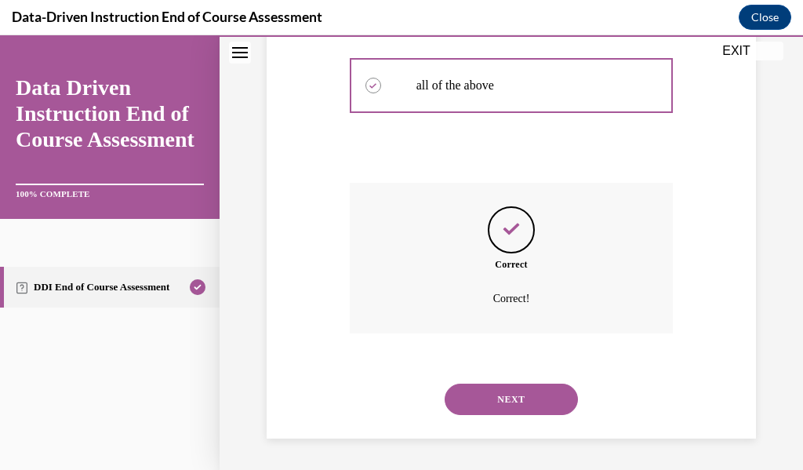
click at [522, 397] on button "NEXT" at bounding box center [511, 398] width 133 height 31
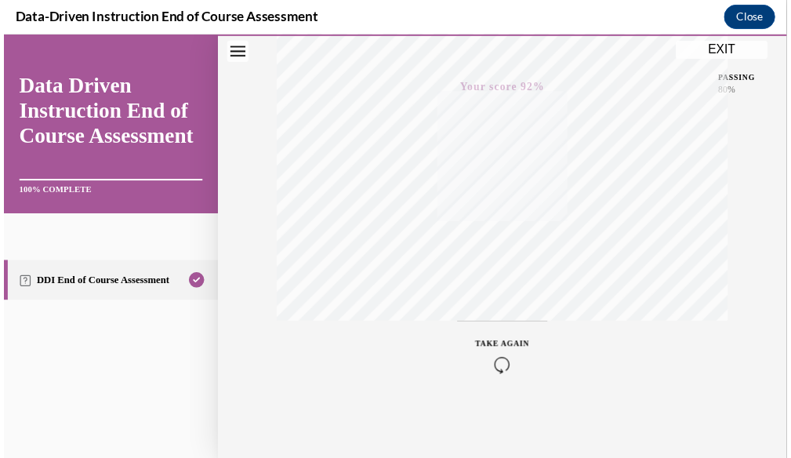
scroll to position [0, 0]
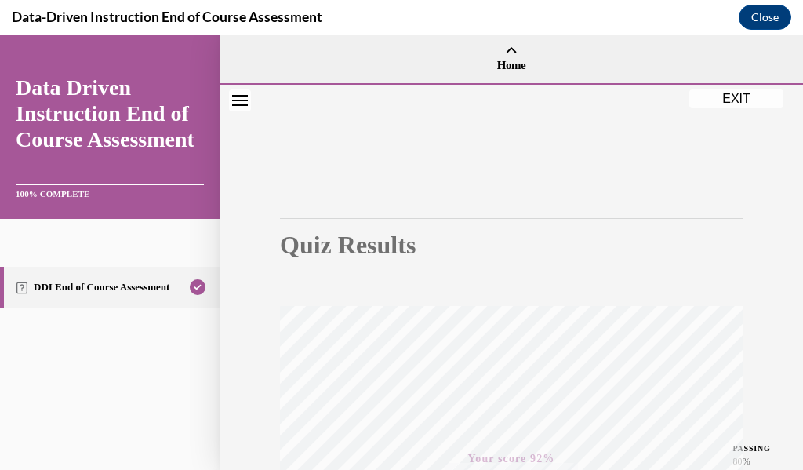
click at [738, 100] on button "EXIT" at bounding box center [736, 98] width 94 height 19
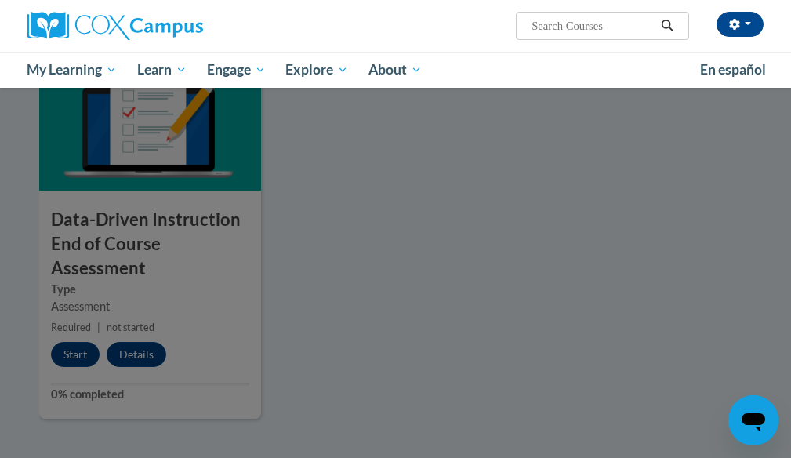
click at [489, 297] on div at bounding box center [395, 229] width 791 height 458
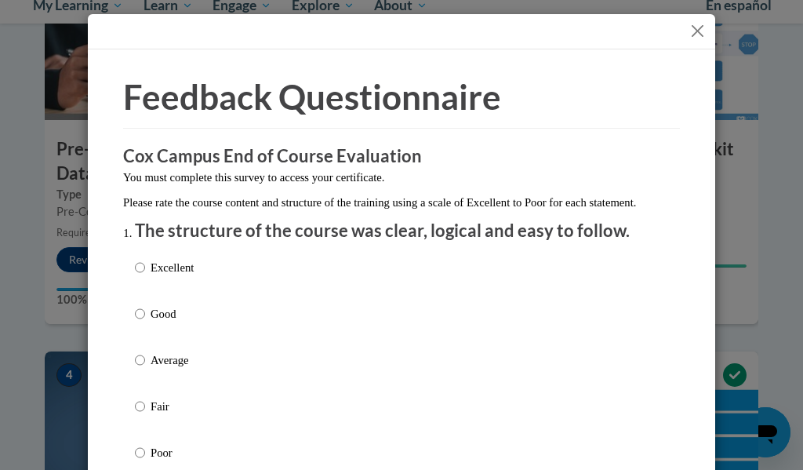
click at [692, 31] on button "Close" at bounding box center [698, 31] width 20 height 20
